Goal: Task Accomplishment & Management: Use online tool/utility

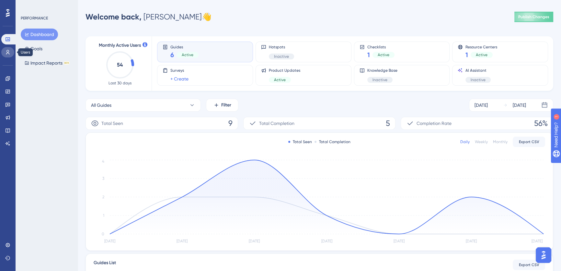
click at [8, 50] on icon at bounding box center [7, 52] width 5 height 5
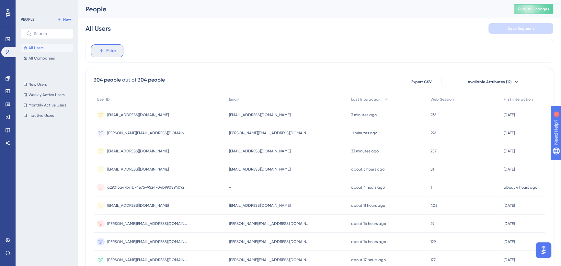
click at [106, 47] on span "Filter" at bounding box center [111, 51] width 10 height 8
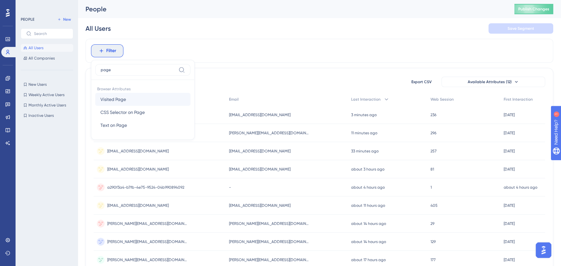
type input "page"
click at [132, 98] on button "Visited Page Visited Page" at bounding box center [142, 99] width 95 height 13
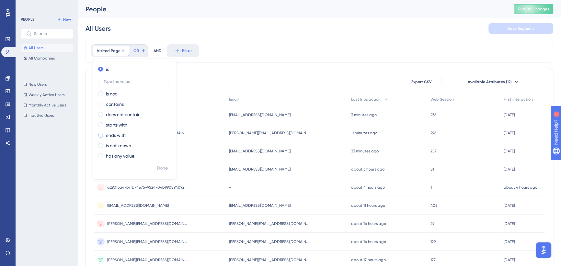
click at [101, 135] on span at bounding box center [100, 135] width 5 height 5
click at [105, 134] on input "radio" at bounding box center [105, 134] width 0 height 0
type input "sous-stream"
click at [163, 167] on span "Done" at bounding box center [162, 169] width 11 height 8
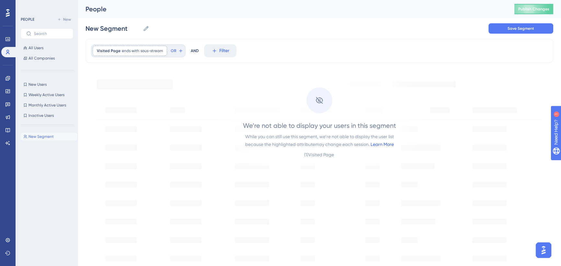
click at [379, 144] on link "Learn More" at bounding box center [382, 144] width 23 height 5
